Goal: Communication & Community: Answer question/provide support

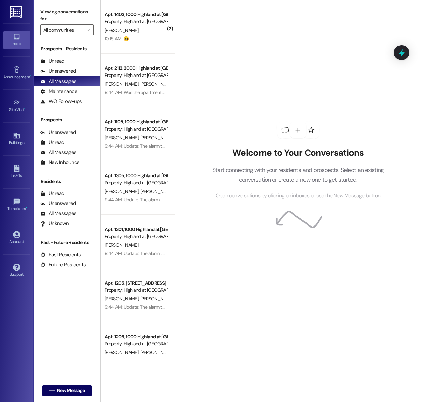
click at [152, 32] on div "[PERSON_NAME]" at bounding box center [135, 30] width 63 height 8
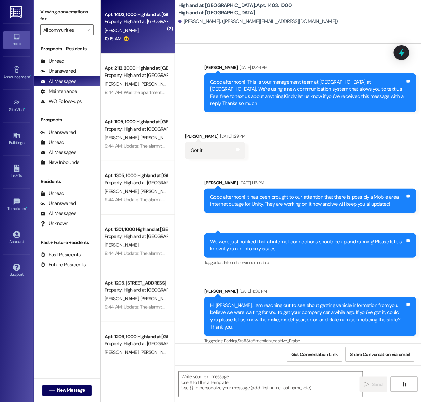
scroll to position [34557, 0]
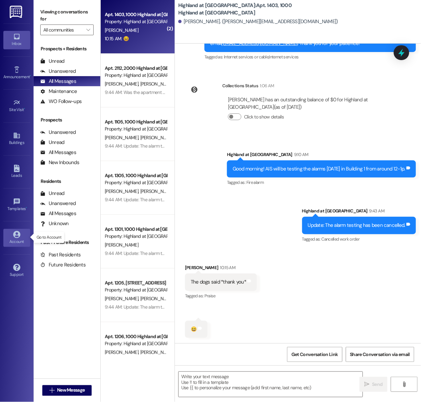
click at [17, 234] on icon at bounding box center [16, 234] width 7 height 7
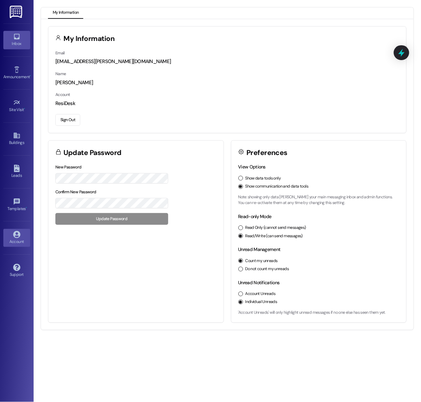
click at [17, 41] on div "Inbox" at bounding box center [17, 43] width 34 height 7
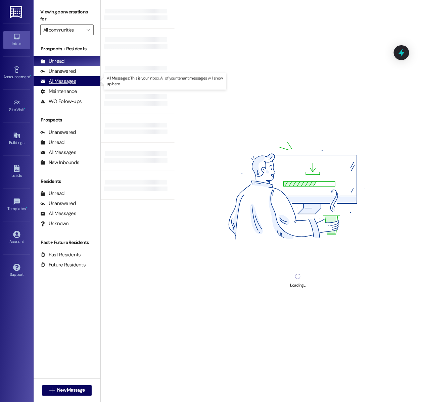
click at [68, 83] on div "All Messages" at bounding box center [58, 81] width 36 height 7
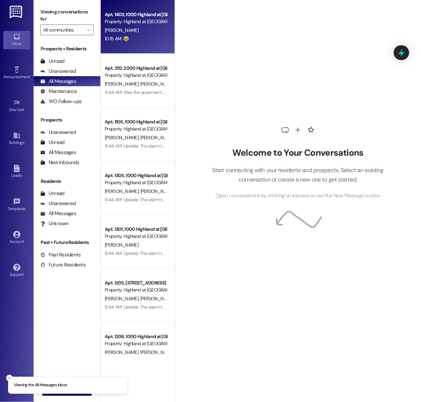
click at [143, 33] on div "[PERSON_NAME]" at bounding box center [135, 30] width 63 height 8
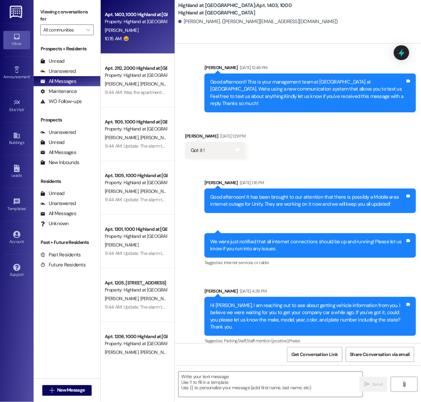
scroll to position [34557, 0]
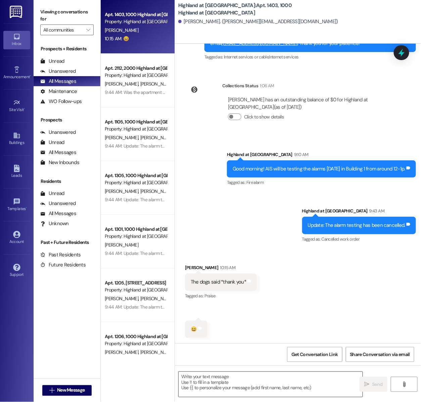
click at [217, 386] on textarea at bounding box center [271, 384] width 184 height 25
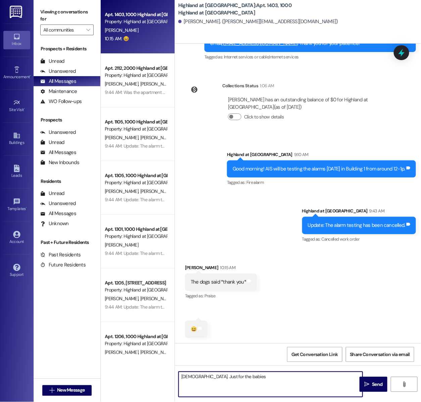
type textarea "[DEMOGRAPHIC_DATA]. Just for the babies."
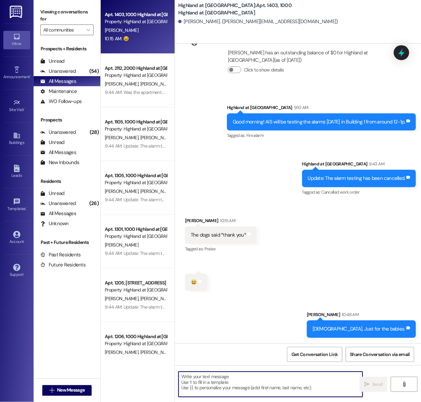
scroll to position [34604, 0]
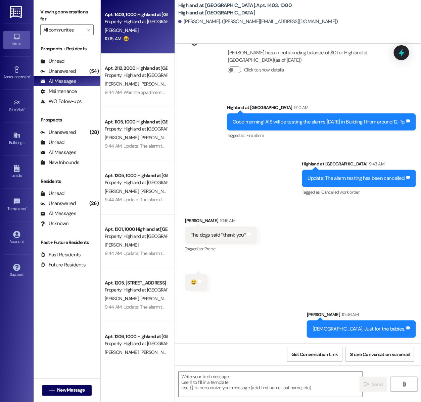
click at [280, 261] on div "Received via SMS [PERSON_NAME] 10:15 AM The dogs said *thank you* Tags and note…" at bounding box center [298, 249] width 246 height 94
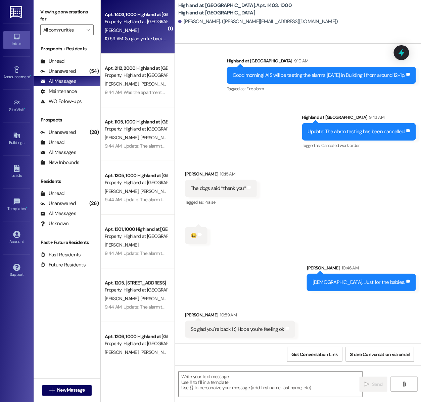
scroll to position [34650, 0]
click at [223, 388] on textarea at bounding box center [271, 384] width 184 height 25
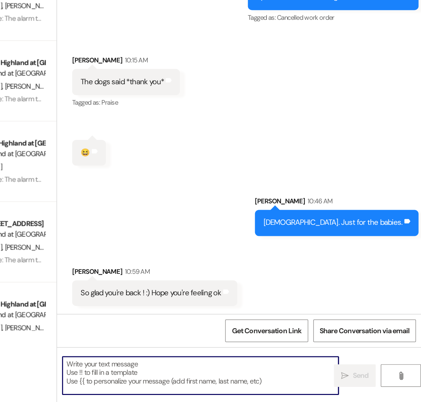
scroll to position [0, 0]
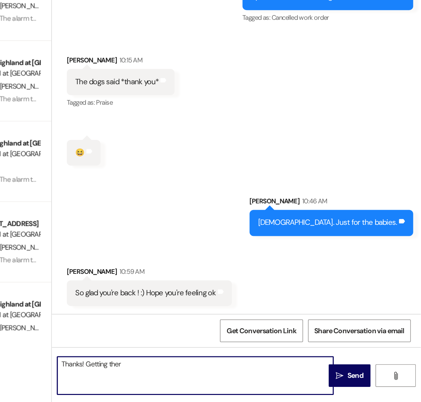
type textarea "Thanks! Getting there"
